Goal: Obtain resource: Obtain resource

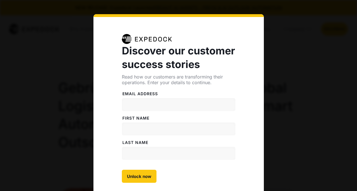
select select
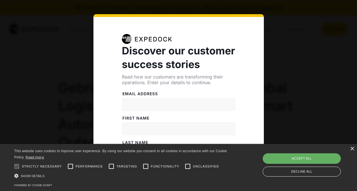
click at [275, 158] on div "Accept all" at bounding box center [302, 159] width 78 height 10
checkbox input "true"
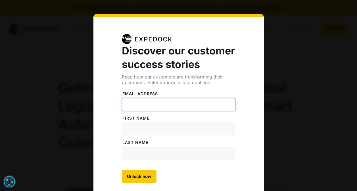
click at [154, 103] on input "Email address" at bounding box center [179, 104] width 114 height 13
type input "[PERSON_NAME][EMAIL_ADDRESS][PERSON_NAME][DOMAIN_NAME]"
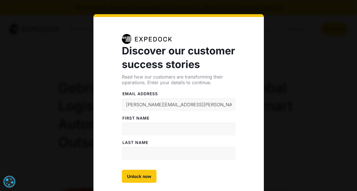
type input "[PERSON_NAME]"
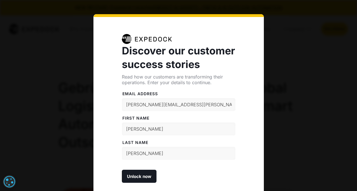
click at [140, 178] on input "Unlock now" at bounding box center [139, 176] width 35 height 13
type input "Please wait..."
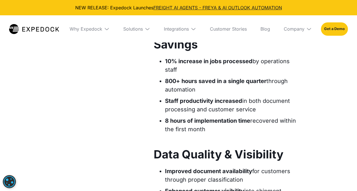
scroll to position [1554, 0]
